Goal: Check status: Check status

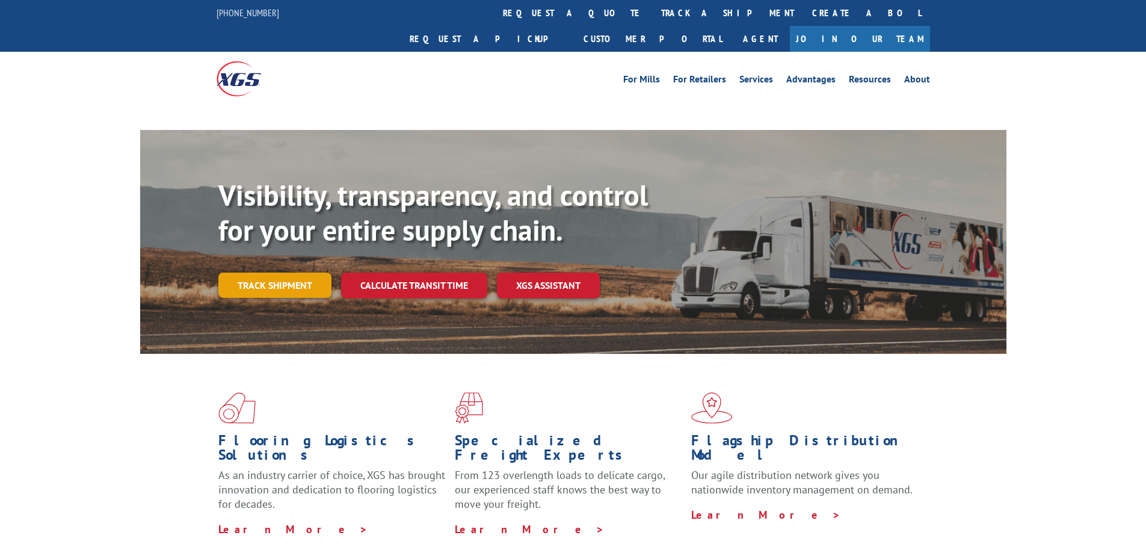
click at [295, 272] on link "Track shipment" at bounding box center [274, 284] width 113 height 25
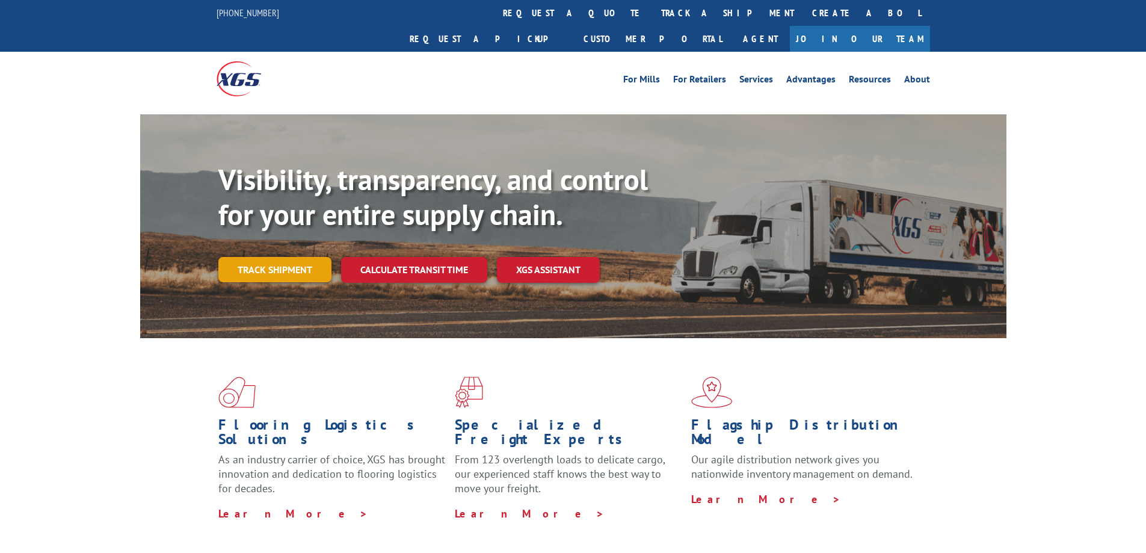
click at [280, 257] on link "Track shipment" at bounding box center [274, 269] width 113 height 25
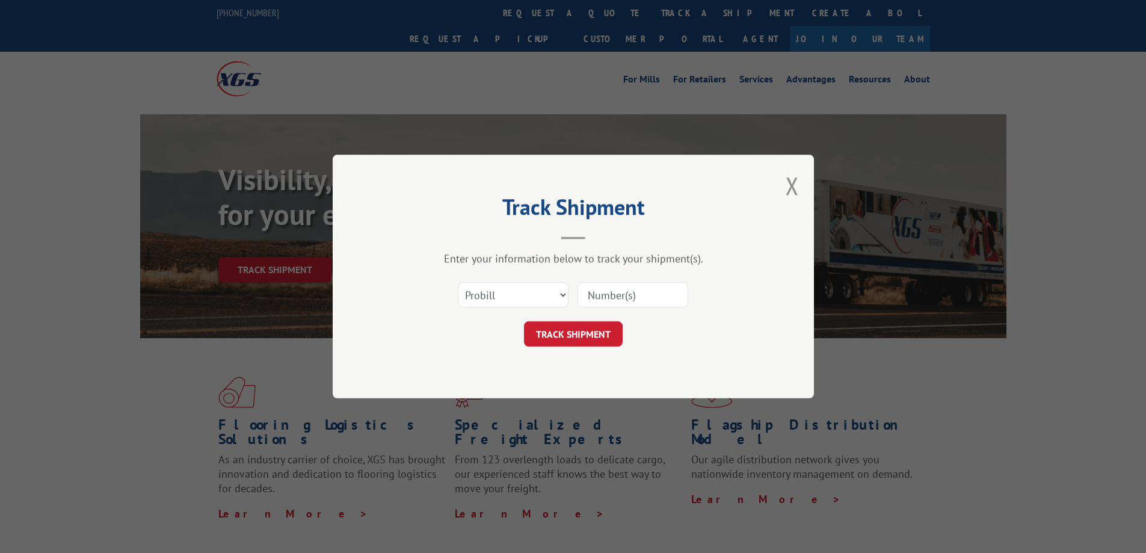
click at [630, 301] on input at bounding box center [632, 294] width 111 height 25
paste input "17602213"
type input "17602213"
click at [585, 338] on button "TRACK SHIPMENT" at bounding box center [573, 333] width 99 height 25
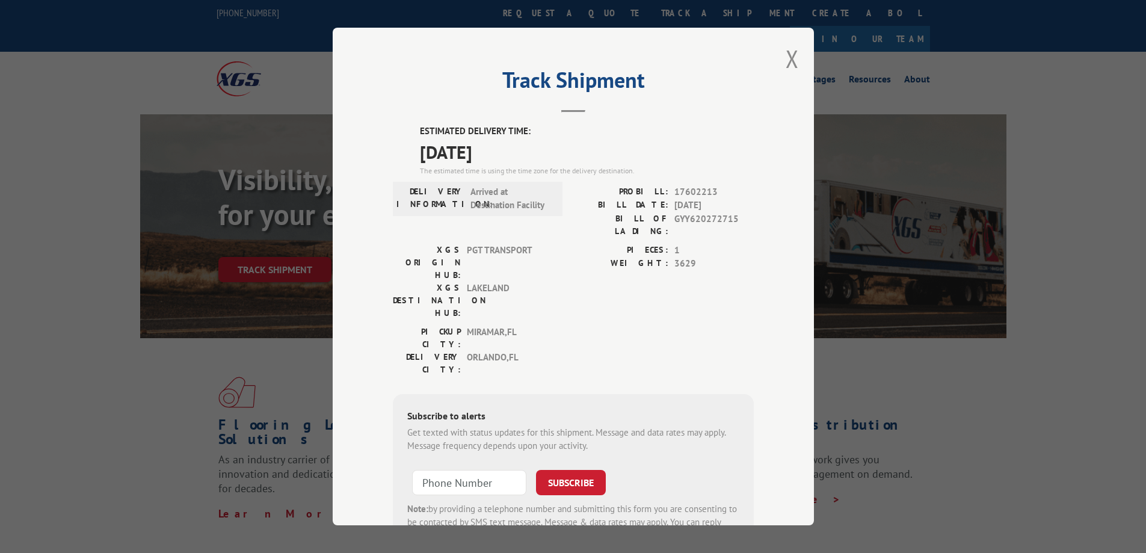
click at [66, 156] on div "Track Shipment ESTIMATED DELIVERY TIME: [DATE] The estimated time is using the …" at bounding box center [573, 276] width 1146 height 553
